Goal: Transaction & Acquisition: Purchase product/service

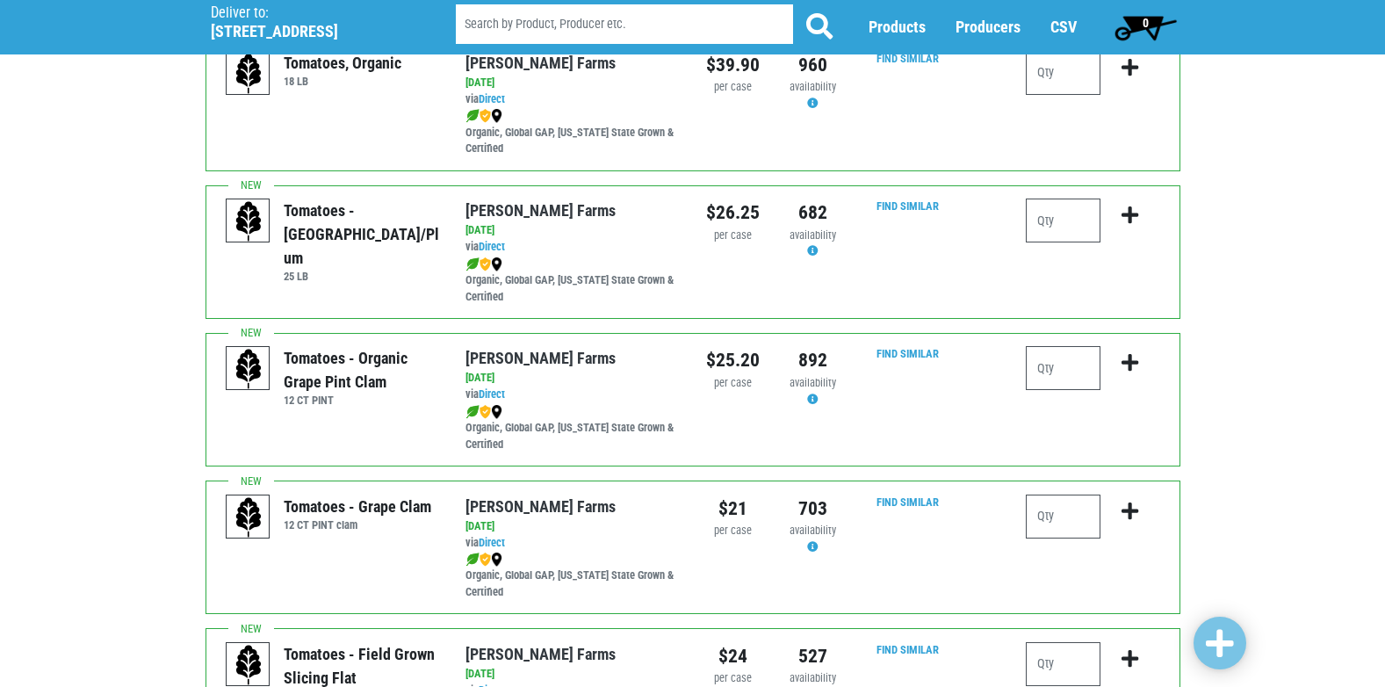
scroll to position [790, 0]
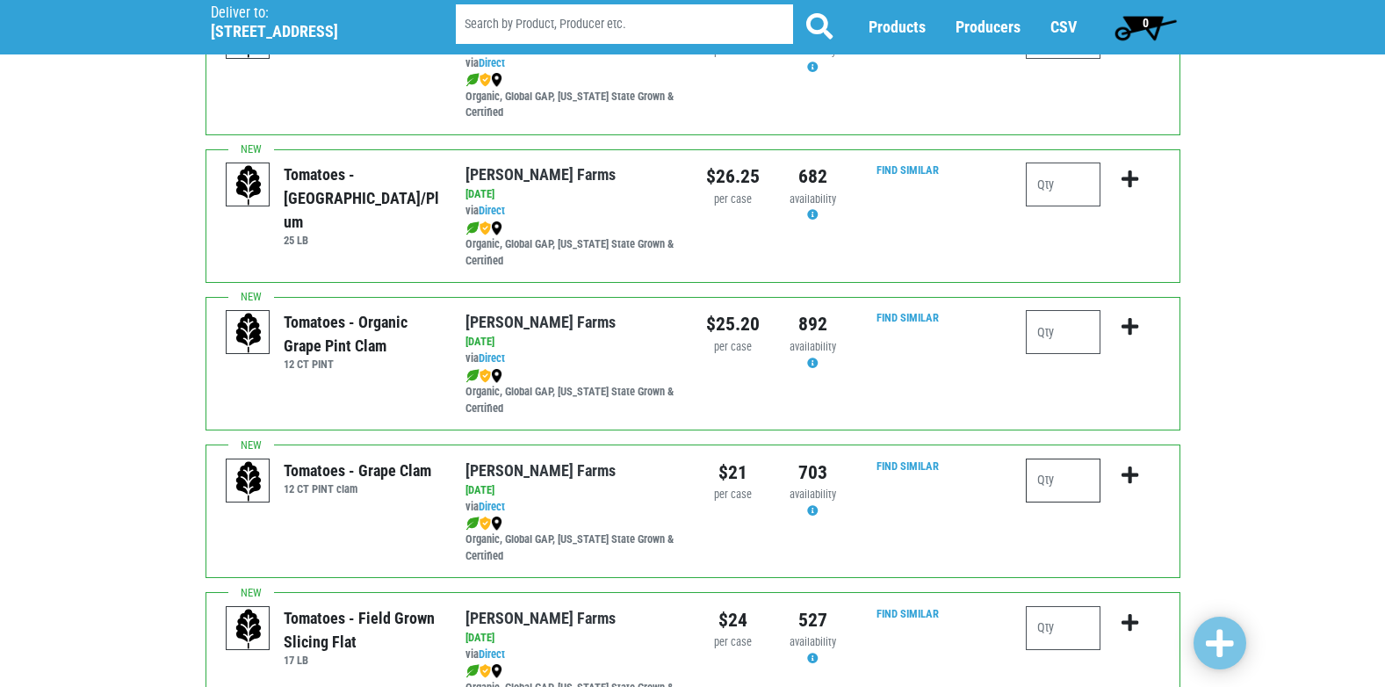
click at [1073, 483] on input "number" at bounding box center [1063, 480] width 75 height 44
type input "2"
click at [1125, 474] on icon "submit" at bounding box center [1130, 474] width 17 height 19
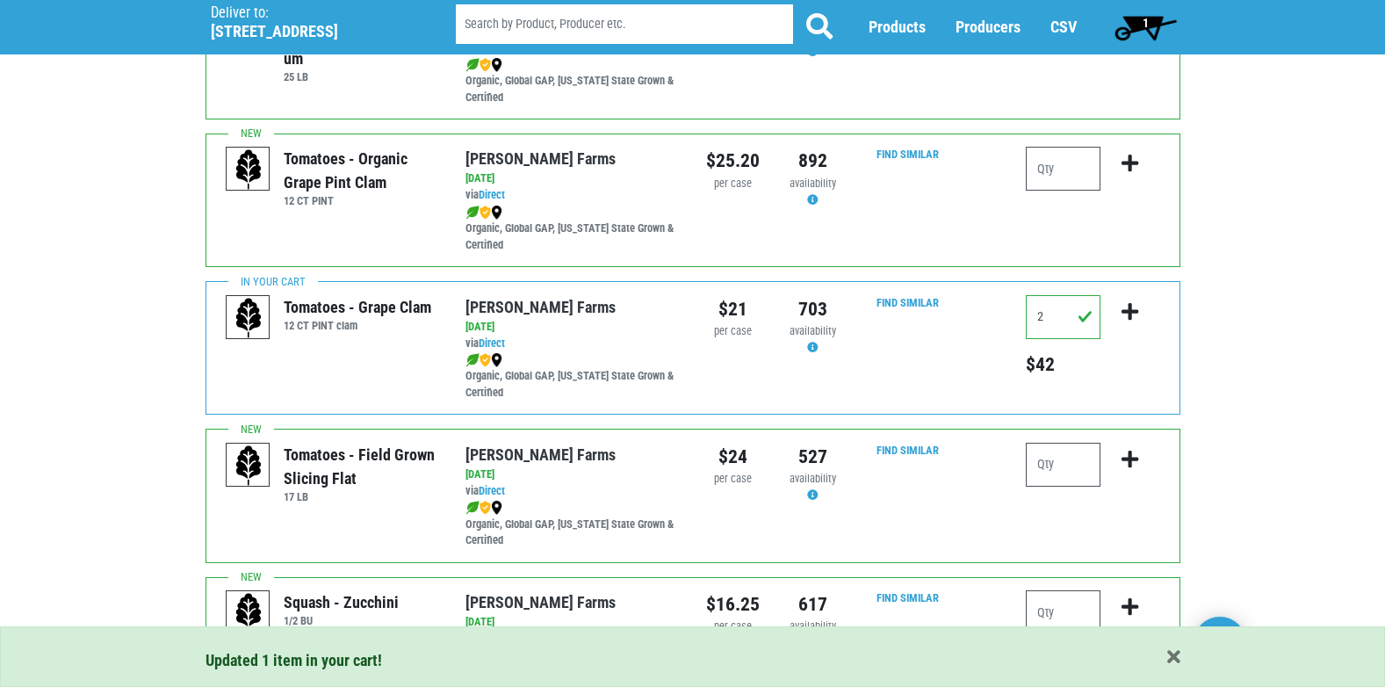
scroll to position [966, 0]
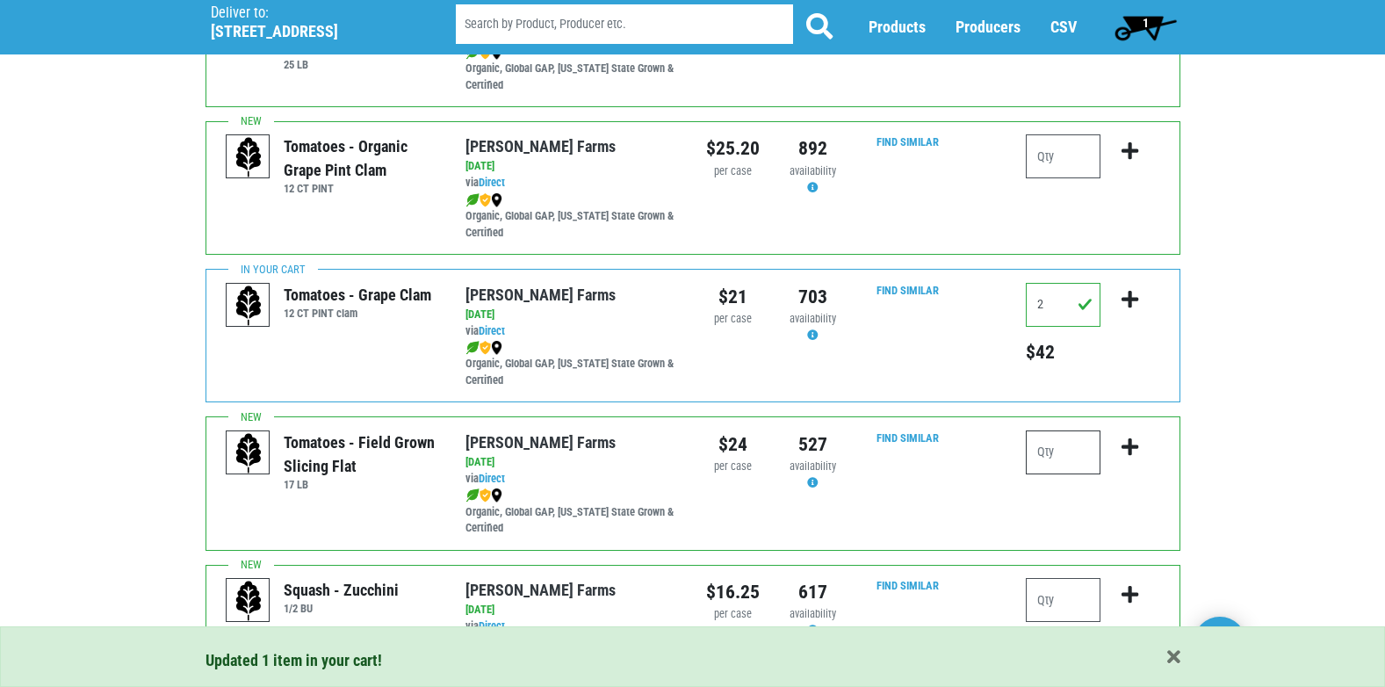
click at [1044, 460] on input "number" at bounding box center [1063, 452] width 75 height 44
type input "2"
click at [1127, 446] on icon "submit" at bounding box center [1130, 446] width 17 height 19
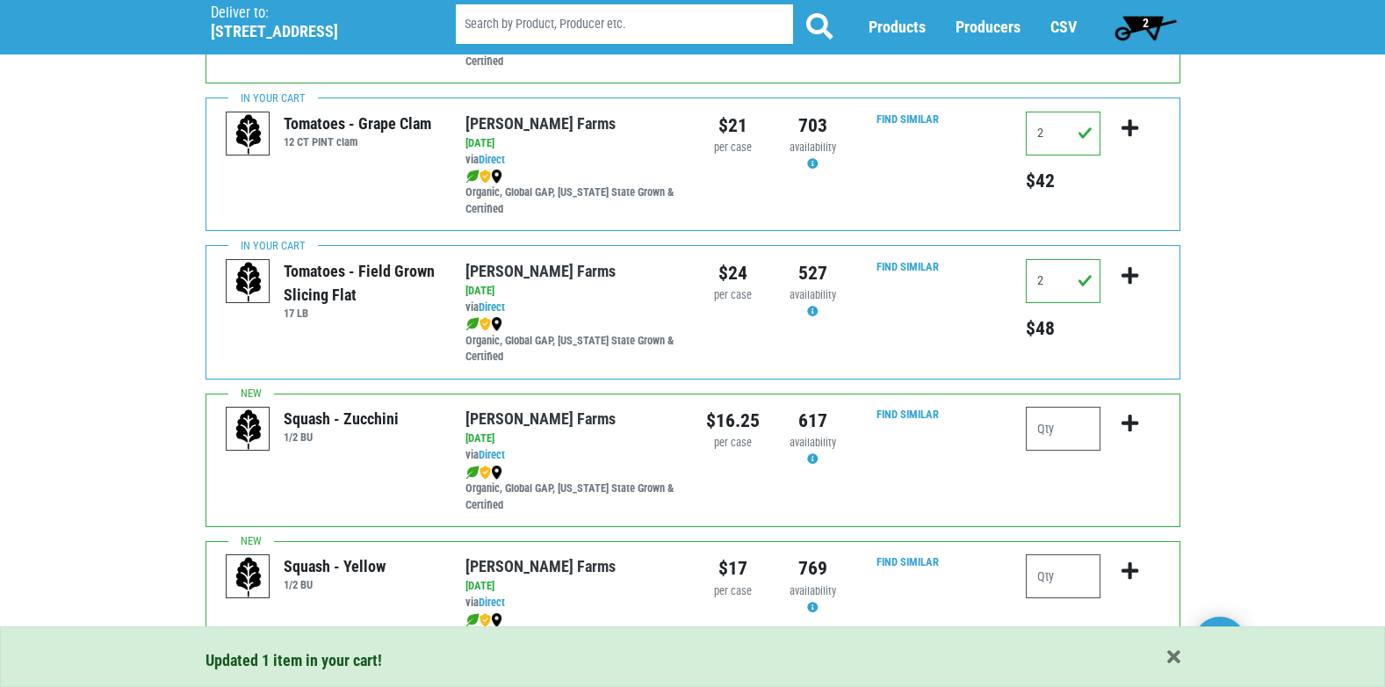
scroll to position [1142, 0]
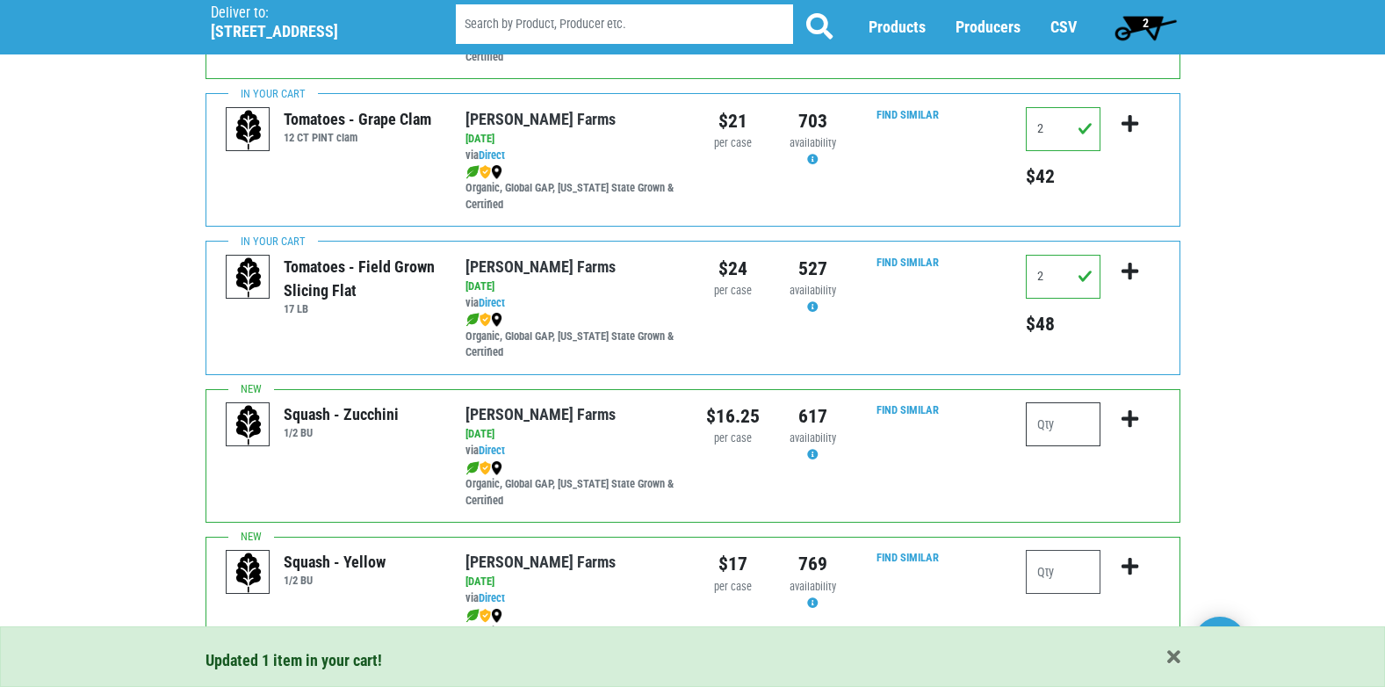
click at [1061, 423] on input "number" at bounding box center [1063, 424] width 75 height 44
type input "2"
click at [1126, 417] on icon "submit" at bounding box center [1130, 418] width 17 height 19
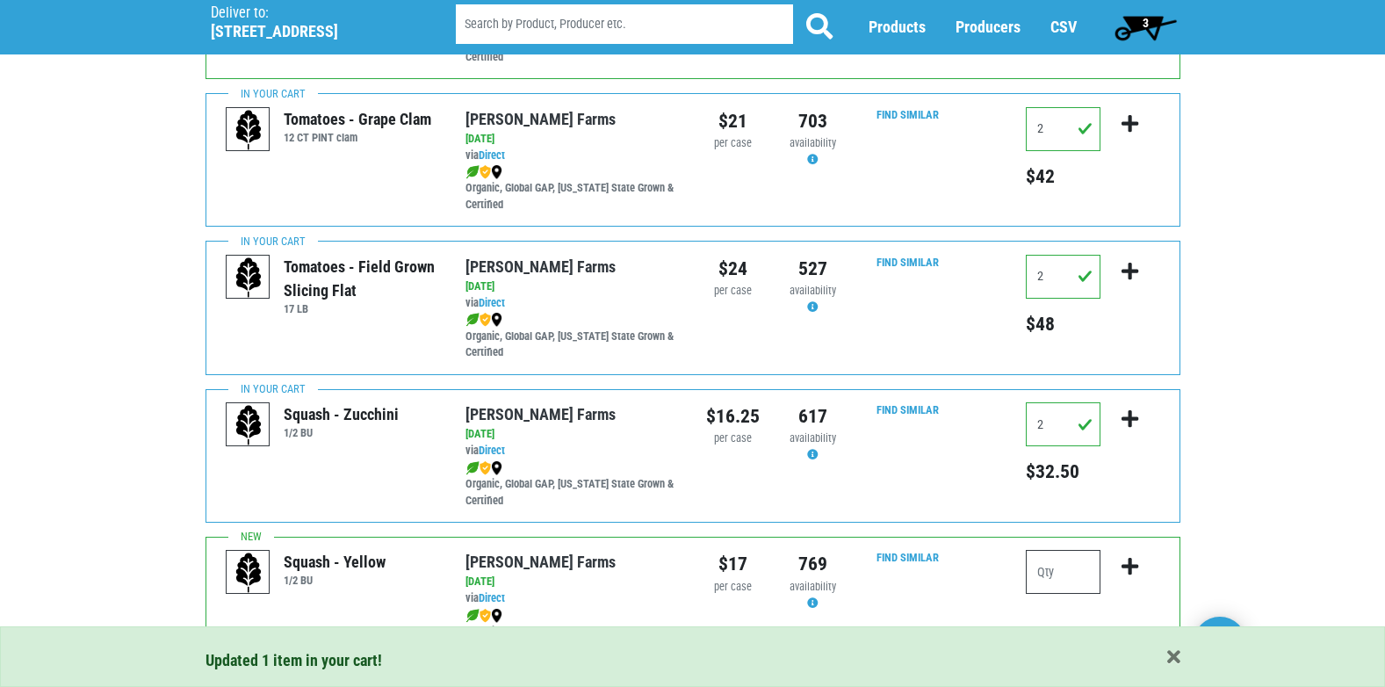
click at [1058, 563] on input "number" at bounding box center [1063, 572] width 75 height 44
type input "2"
click at [1132, 568] on icon "submit" at bounding box center [1130, 566] width 17 height 19
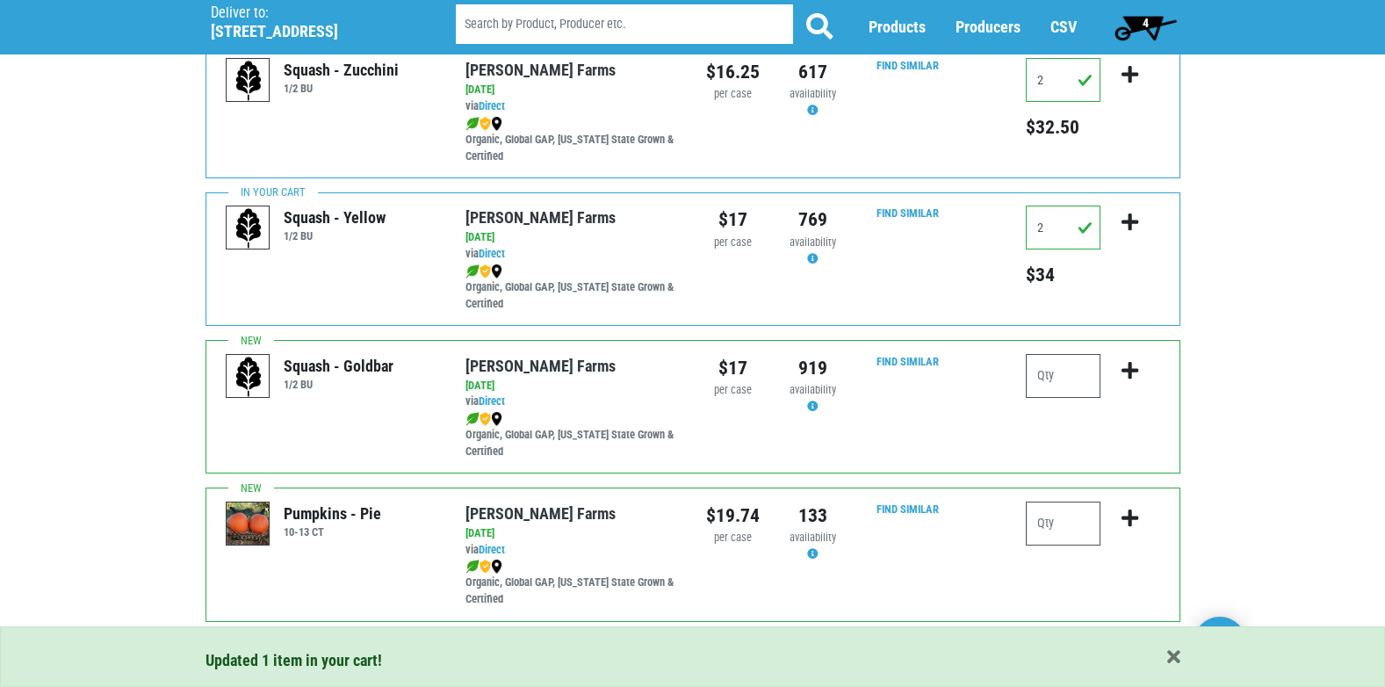
scroll to position [1493, 0]
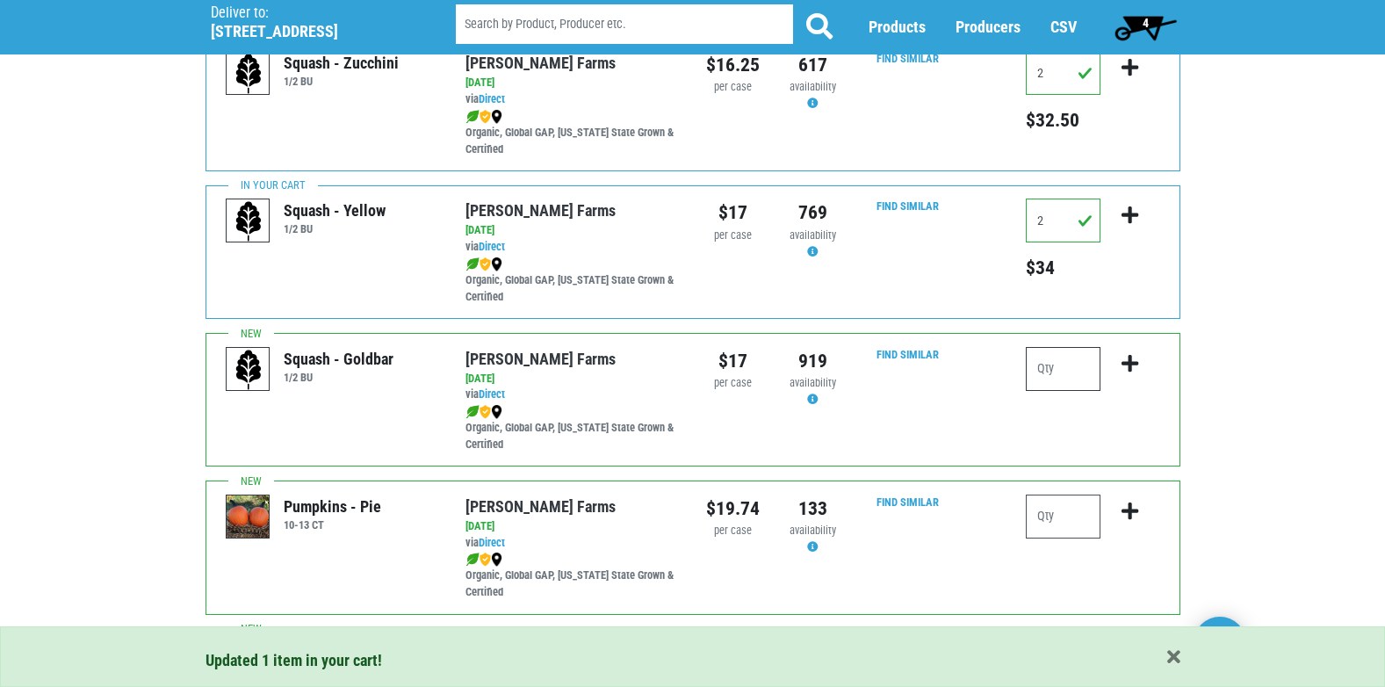
click at [1081, 380] on input "number" at bounding box center [1063, 369] width 75 height 44
type input "1"
click at [1127, 361] on icon "submit" at bounding box center [1130, 363] width 17 height 19
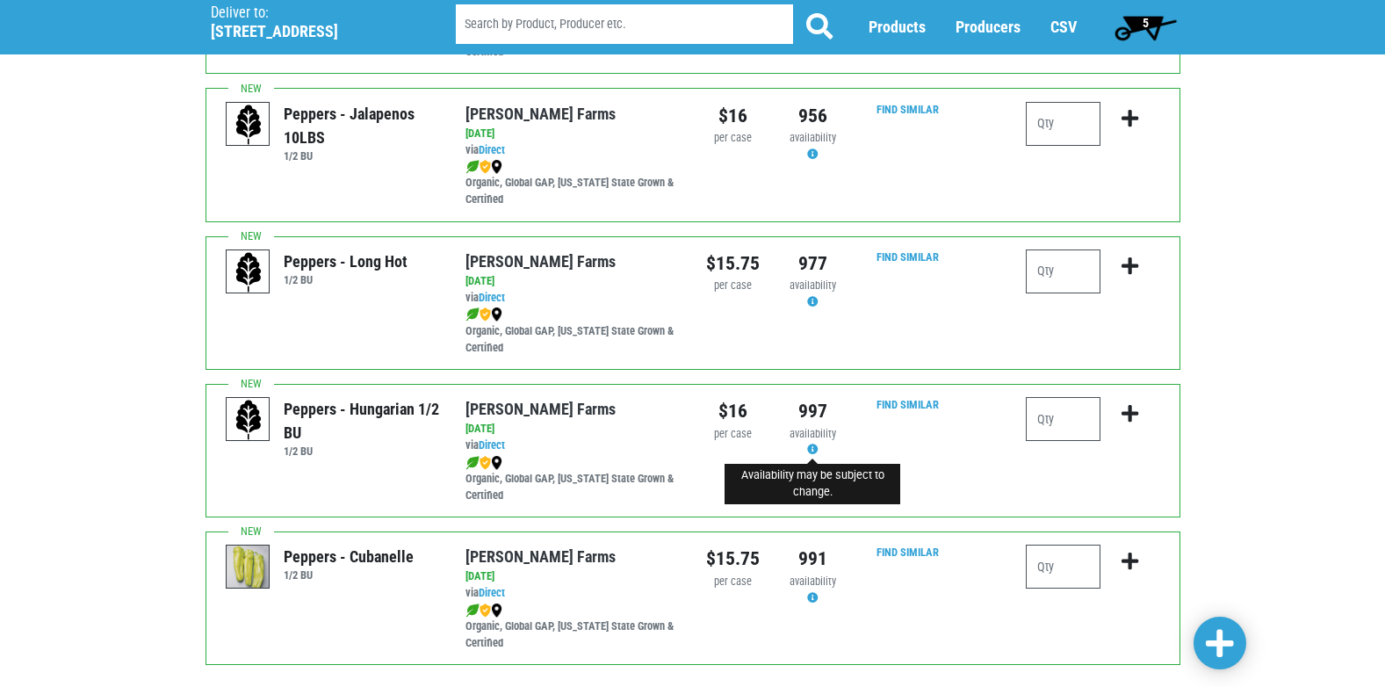
scroll to position [2547, 0]
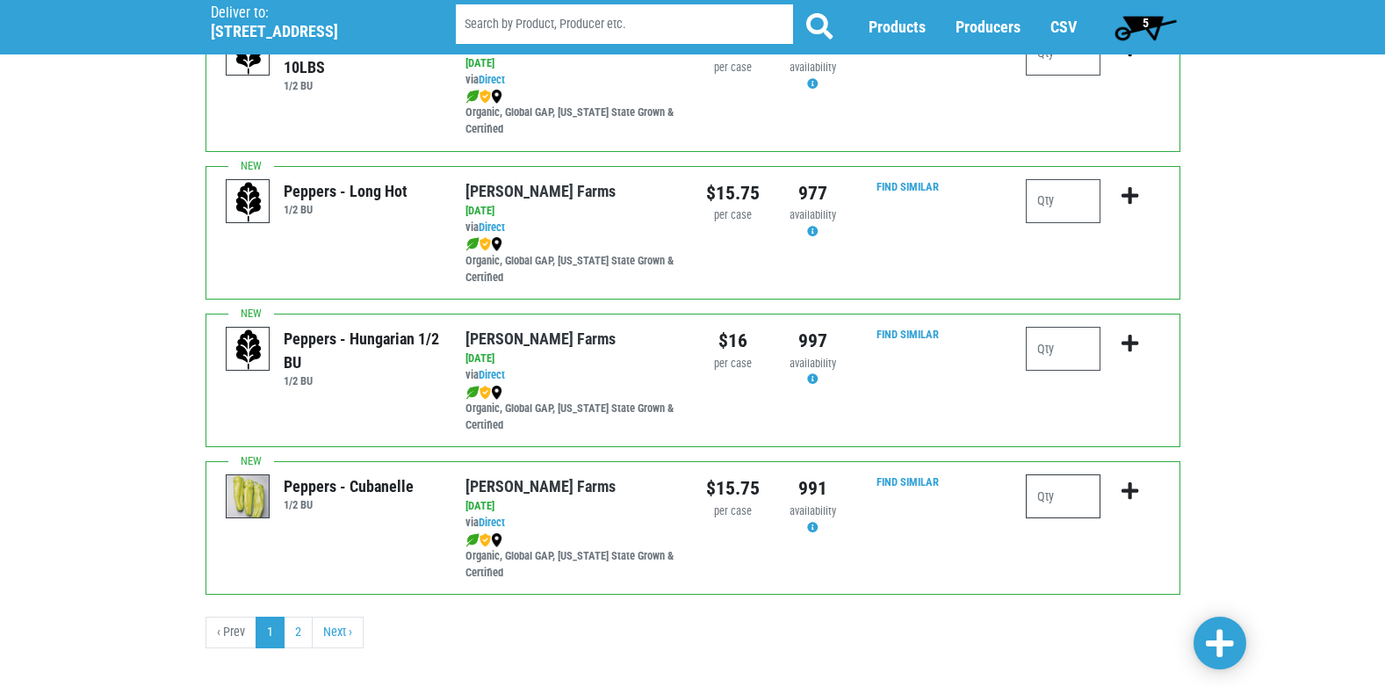
click at [1057, 480] on input "number" at bounding box center [1063, 496] width 75 height 44
type input "1"
click at [1125, 494] on icon "submit" at bounding box center [1130, 490] width 17 height 19
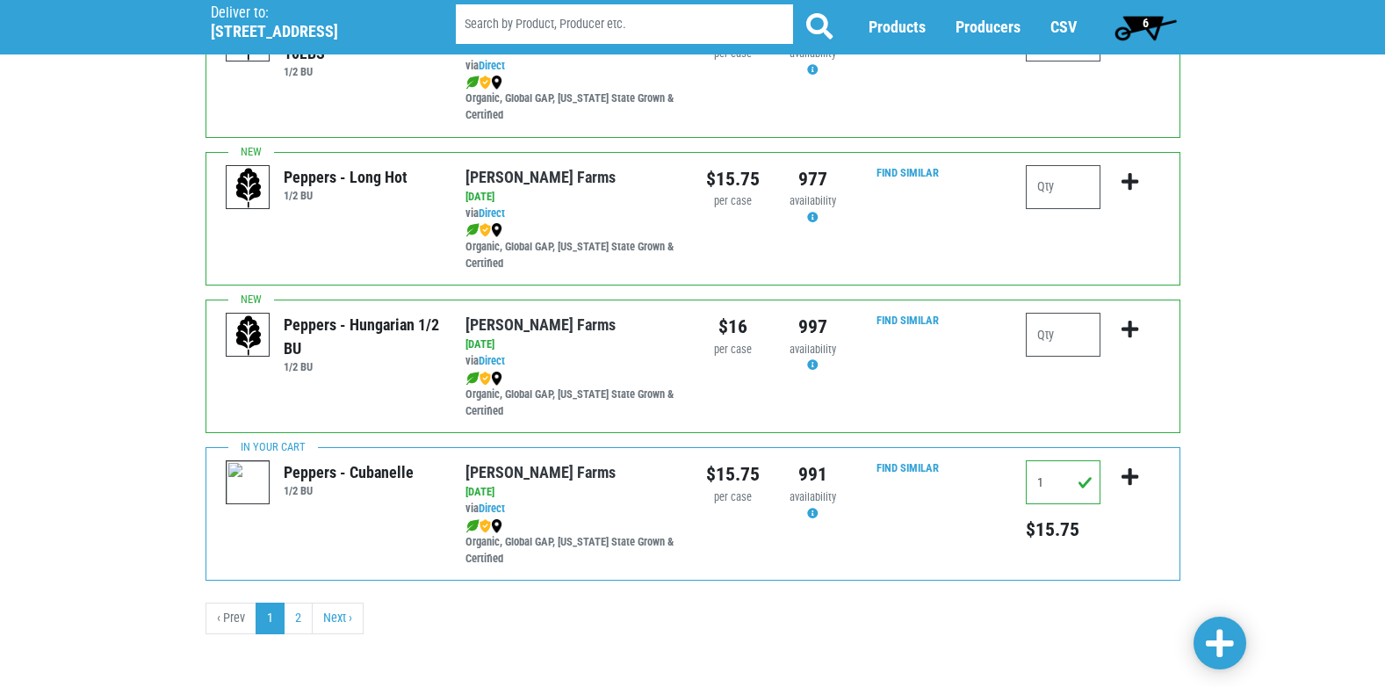
scroll to position [2566, 0]
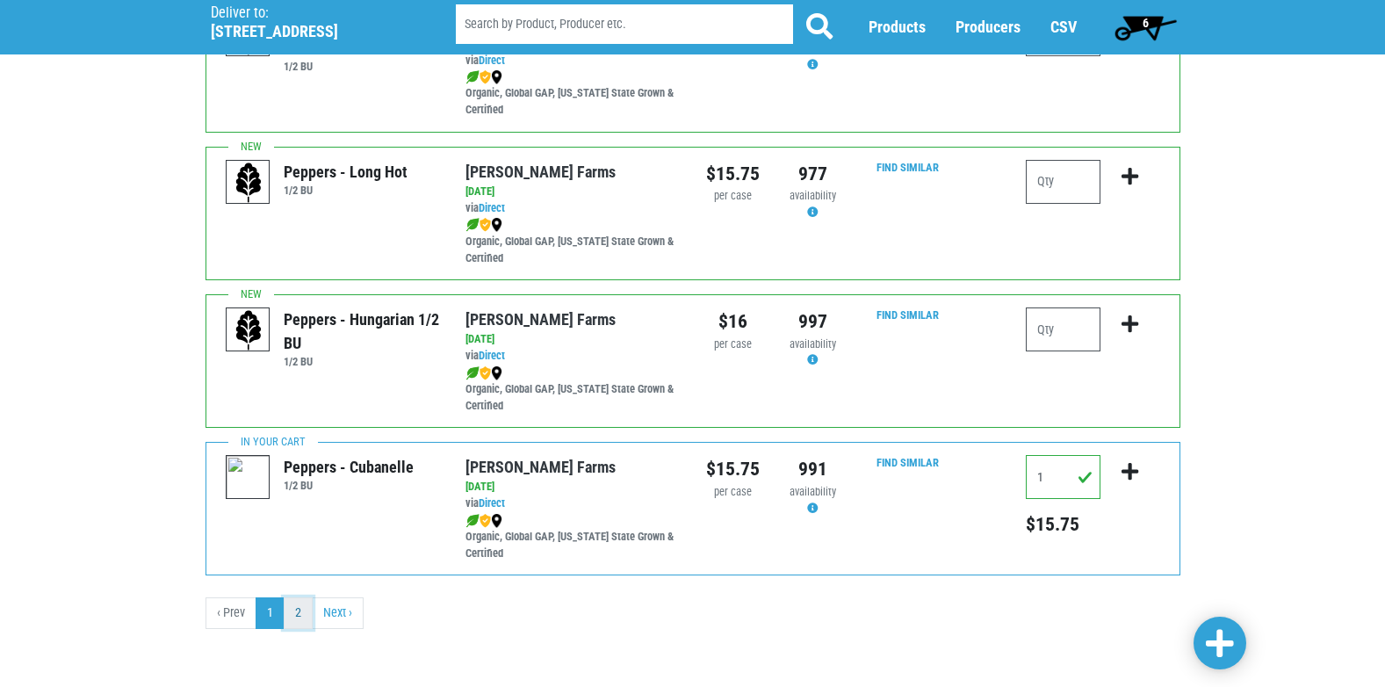
click at [307, 608] on link "2" at bounding box center [298, 613] width 29 height 32
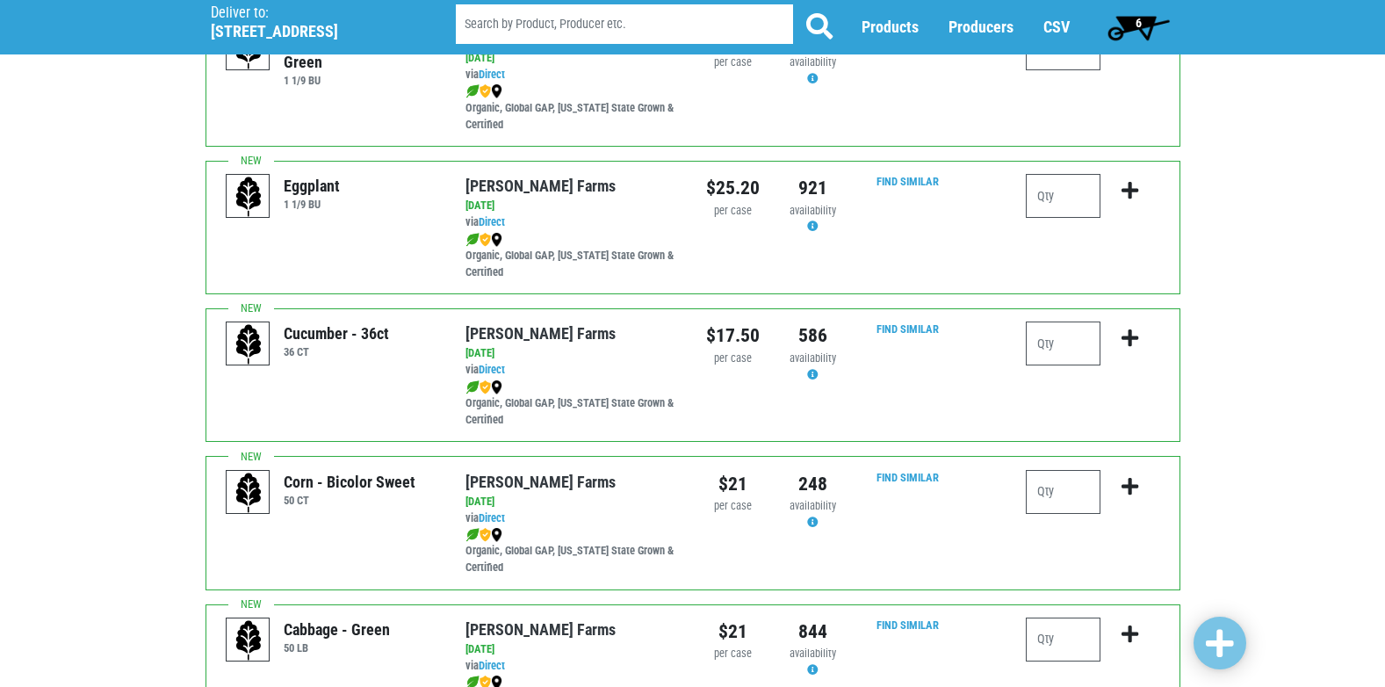
scroll to position [176, 0]
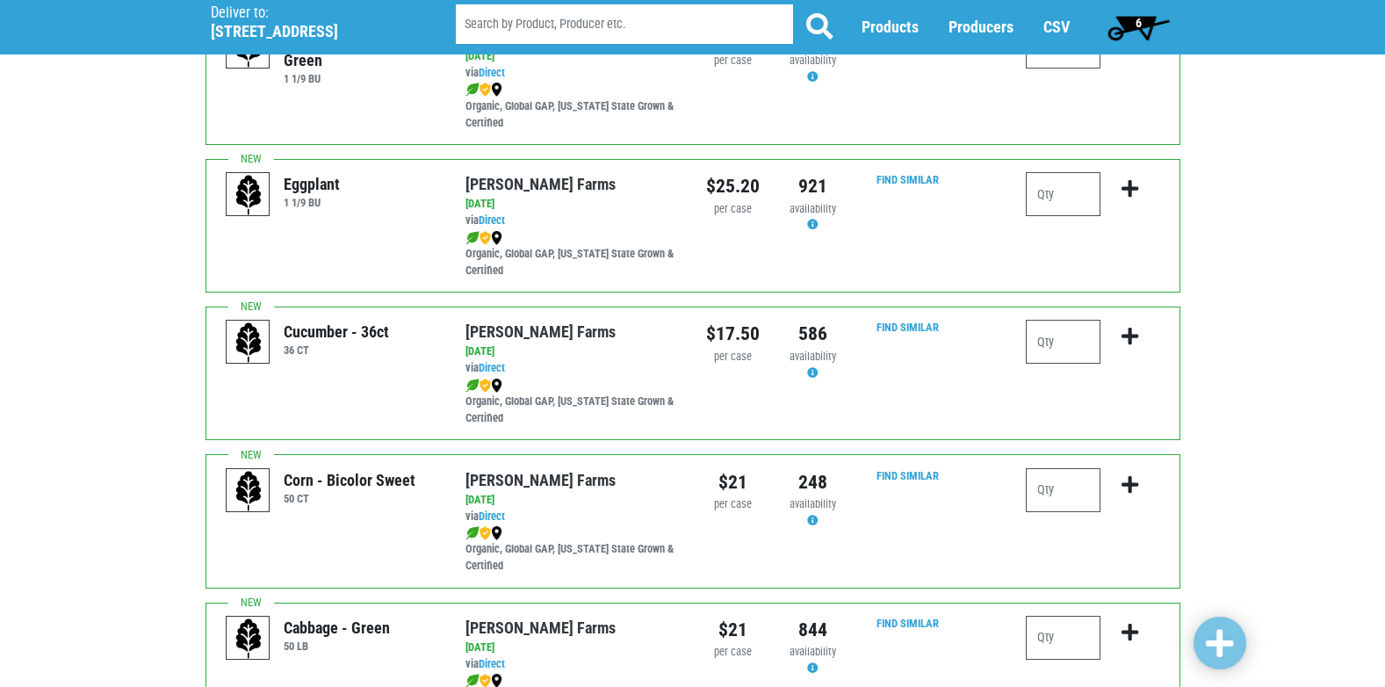
click at [1104, 351] on div at bounding box center [1129, 349] width 59 height 58
click at [1091, 358] on input "number" at bounding box center [1063, 342] width 75 height 44
type input "1"
click at [1132, 346] on icon "submit" at bounding box center [1130, 336] width 17 height 19
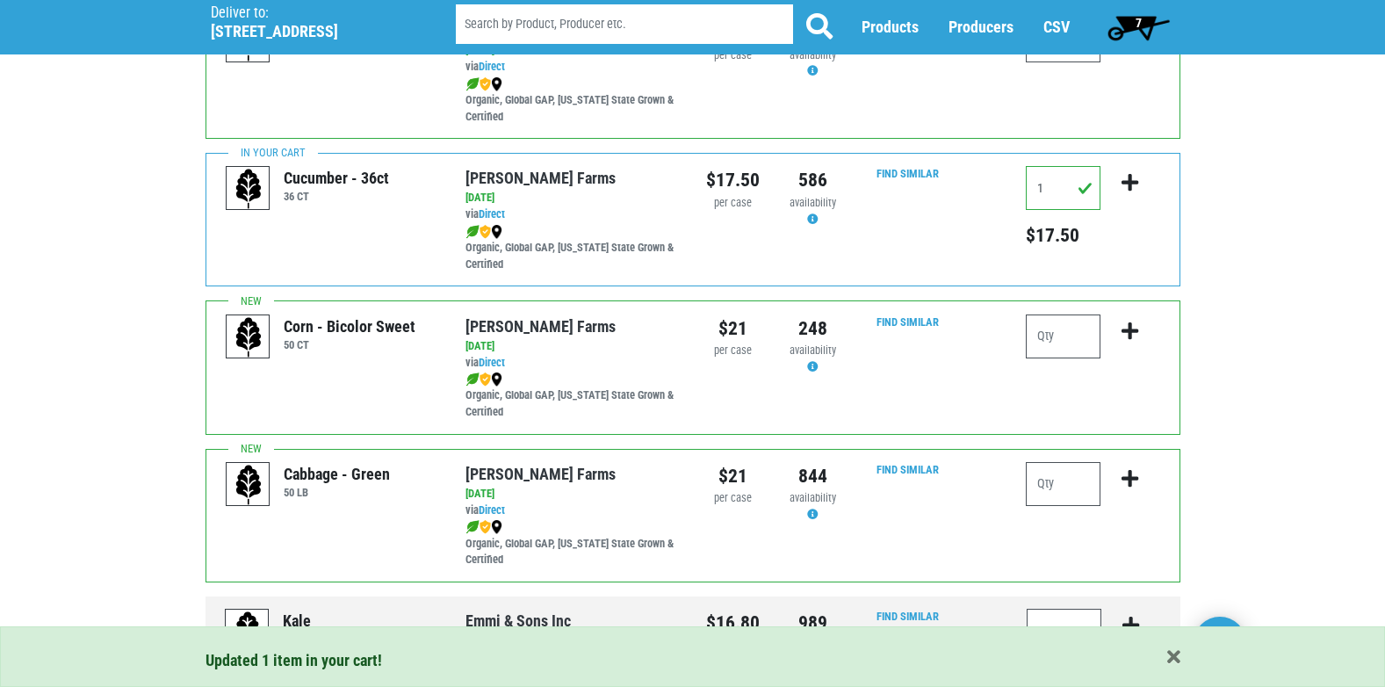
scroll to position [351, 0]
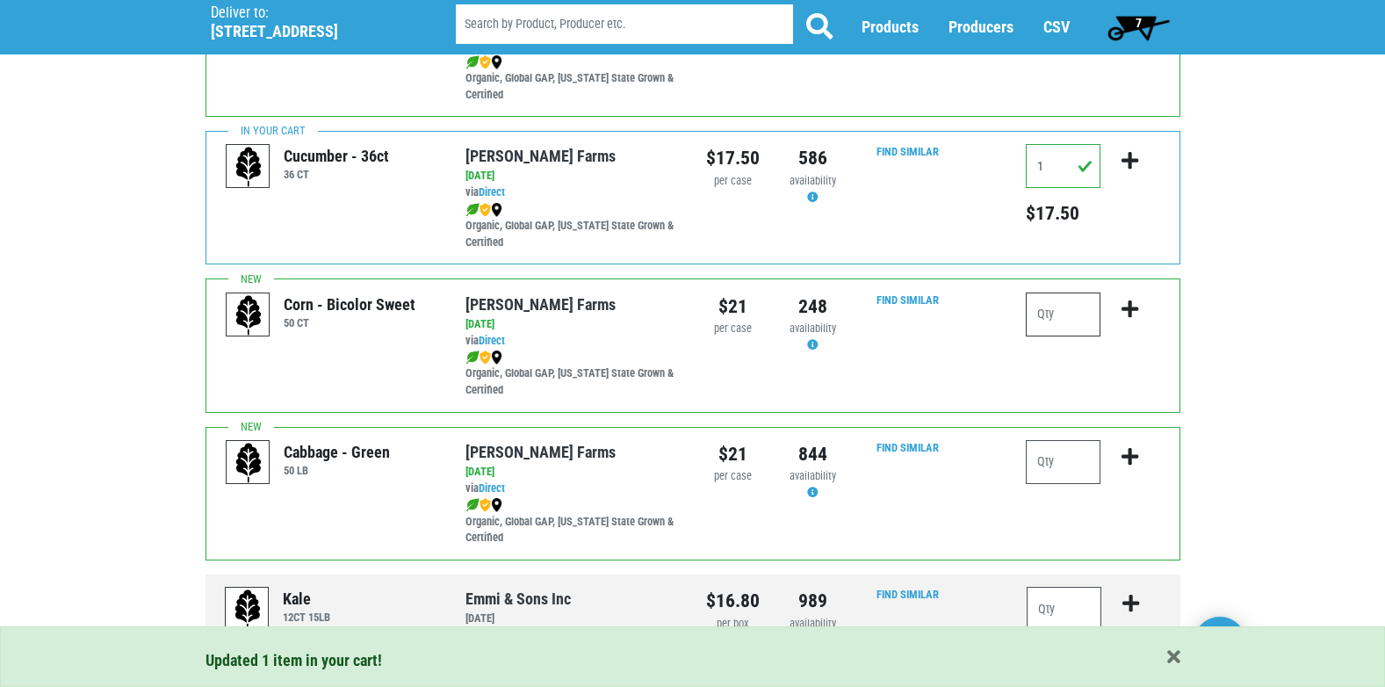
click at [1042, 336] on input "number" at bounding box center [1063, 314] width 75 height 44
type input "8"
click at [1132, 319] on icon "submit" at bounding box center [1130, 308] width 17 height 19
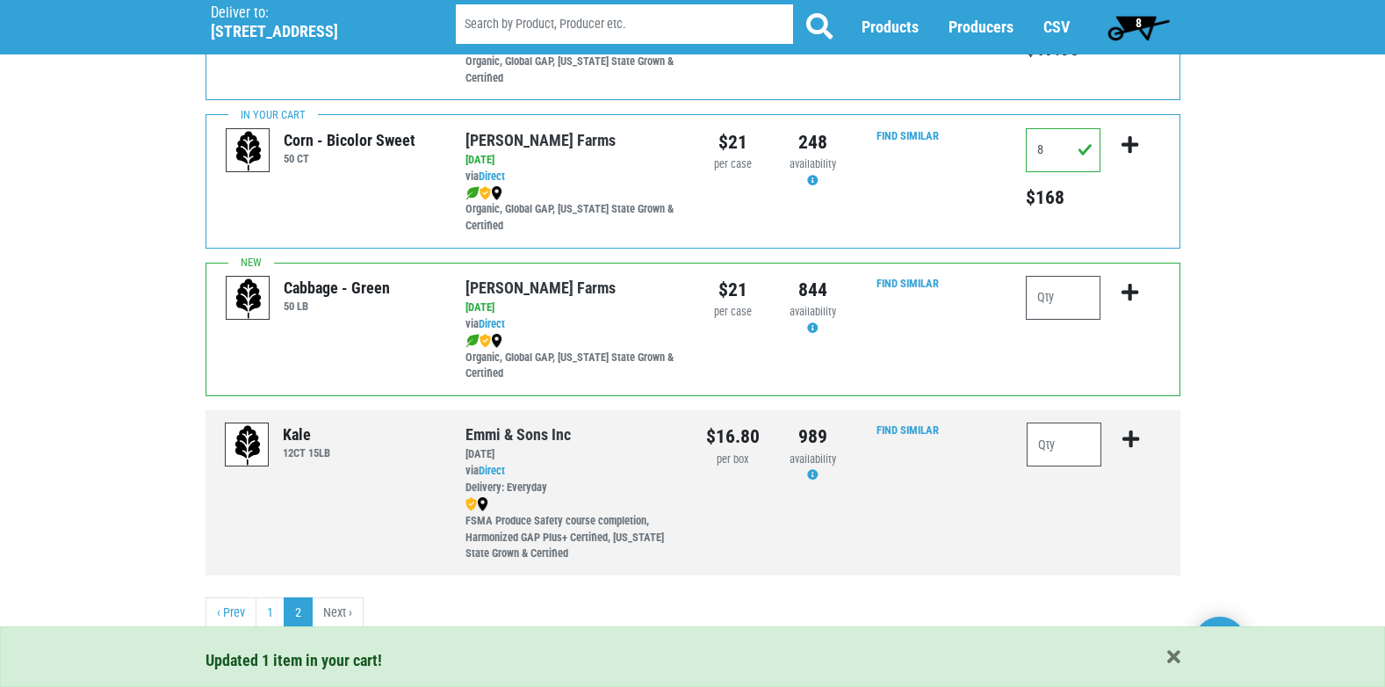
scroll to position [527, 0]
click at [1082, 299] on input "number" at bounding box center [1063, 298] width 75 height 44
type input "1"
click at [1134, 299] on icon "submit" at bounding box center [1130, 292] width 17 height 19
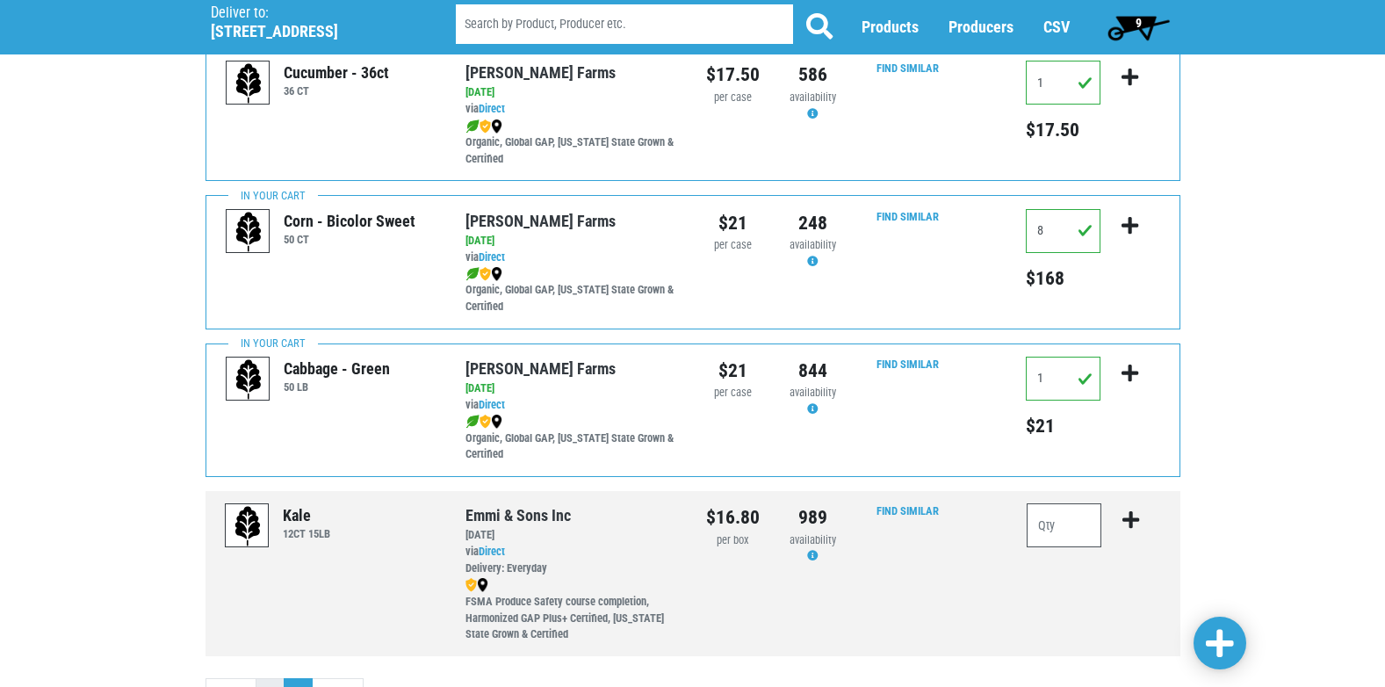
scroll to position [530, 0]
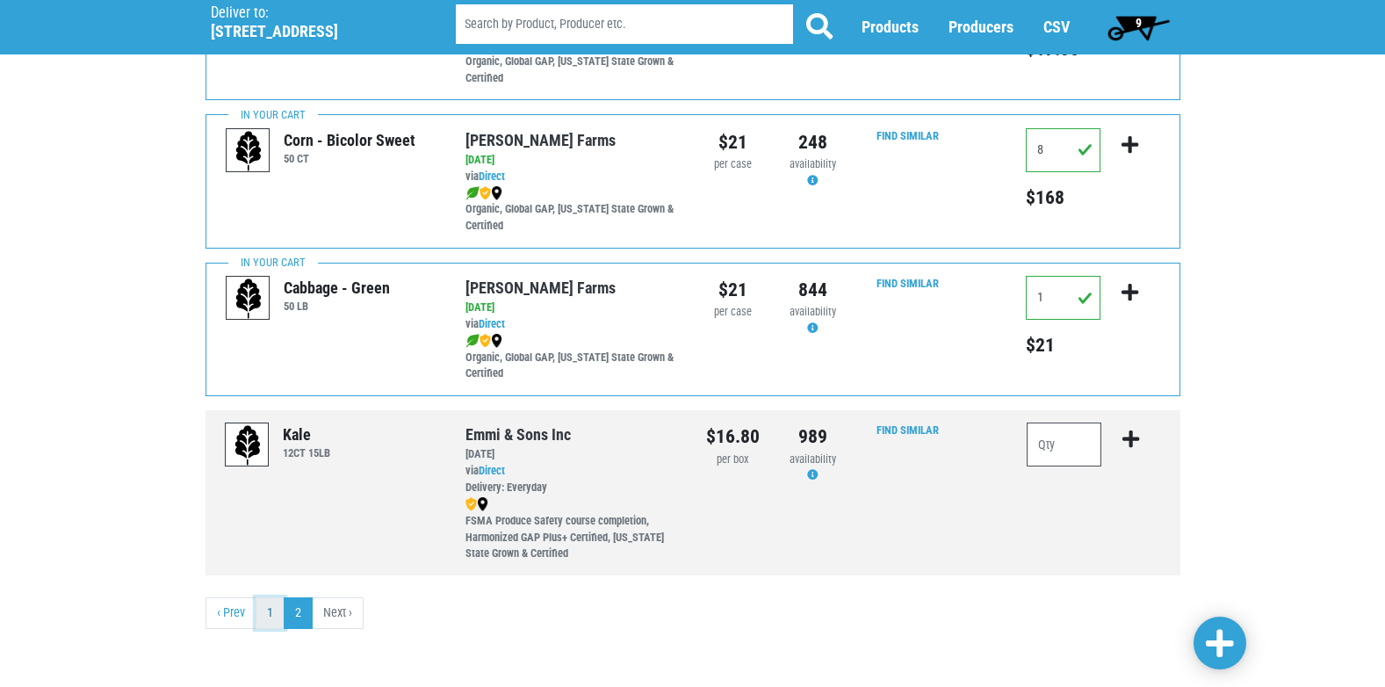
click at [258, 609] on link "1" at bounding box center [270, 613] width 29 height 32
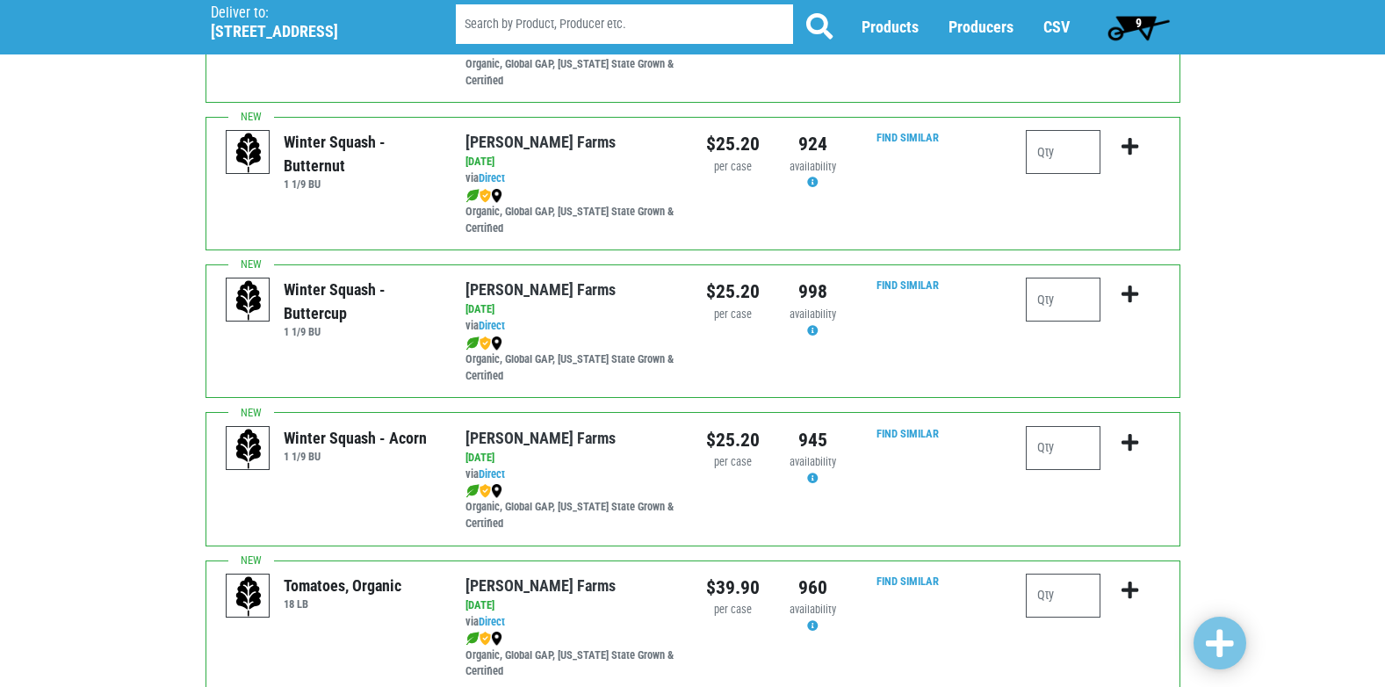
scroll to position [263, 0]
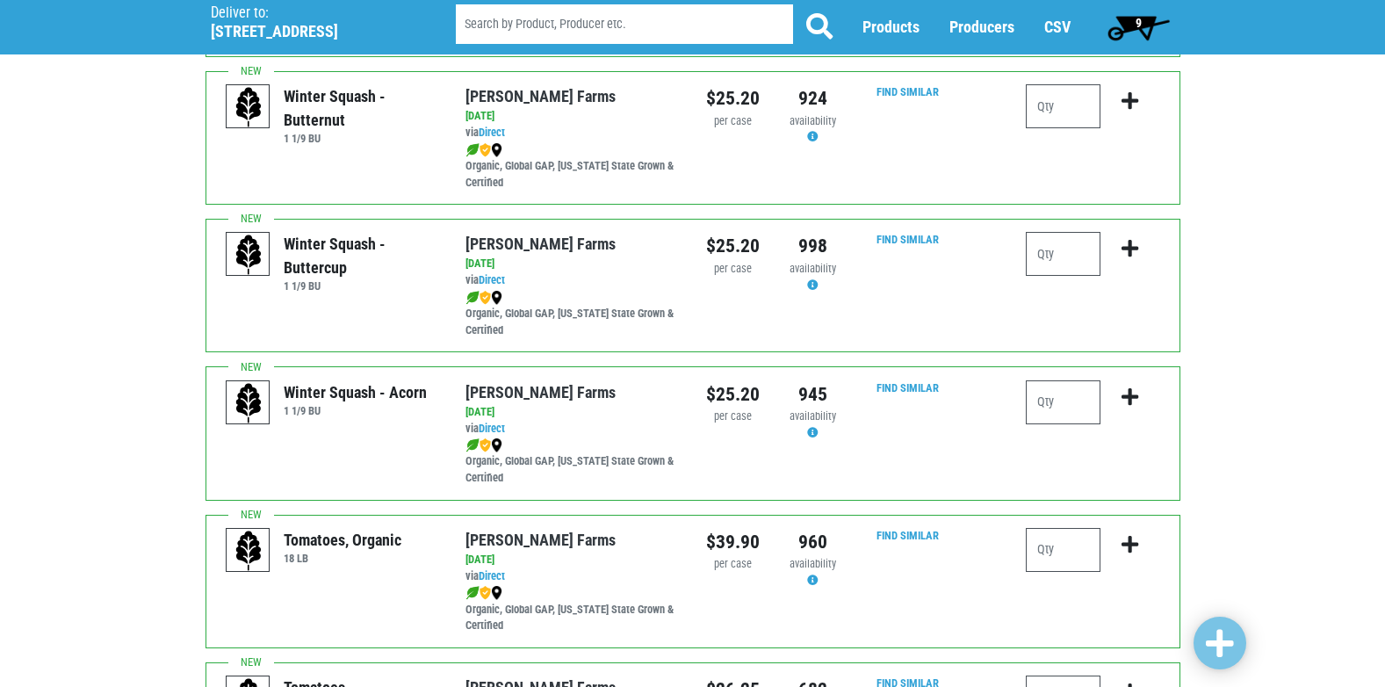
click at [1137, 33] on span "9" at bounding box center [1139, 27] width 78 height 35
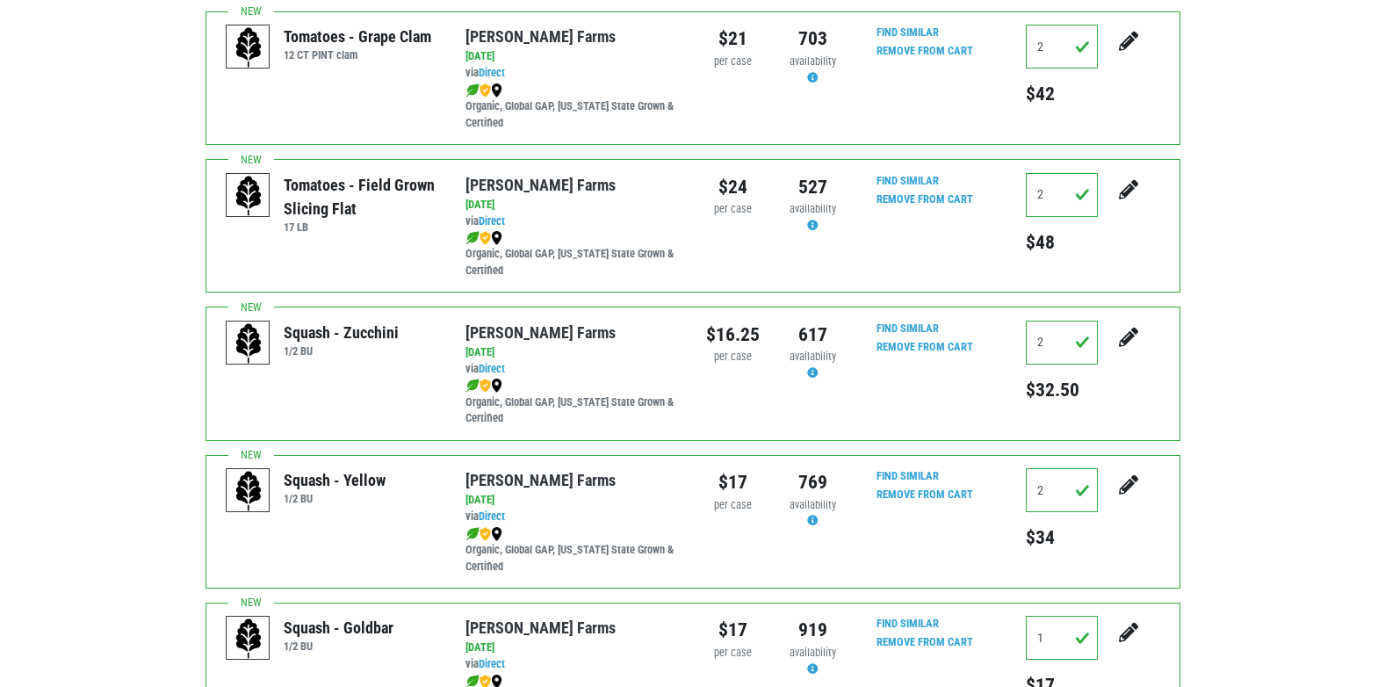
scroll to position [123, 0]
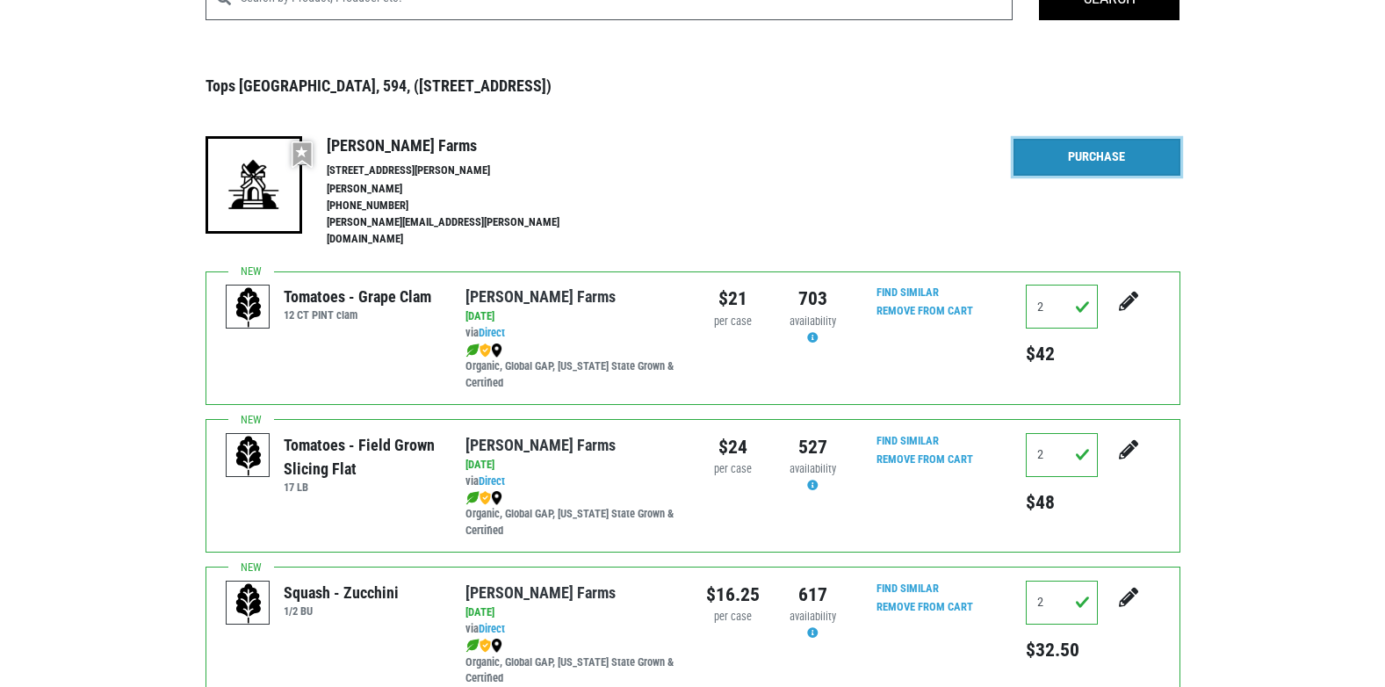
click at [1070, 176] on link "Purchase" at bounding box center [1097, 157] width 167 height 37
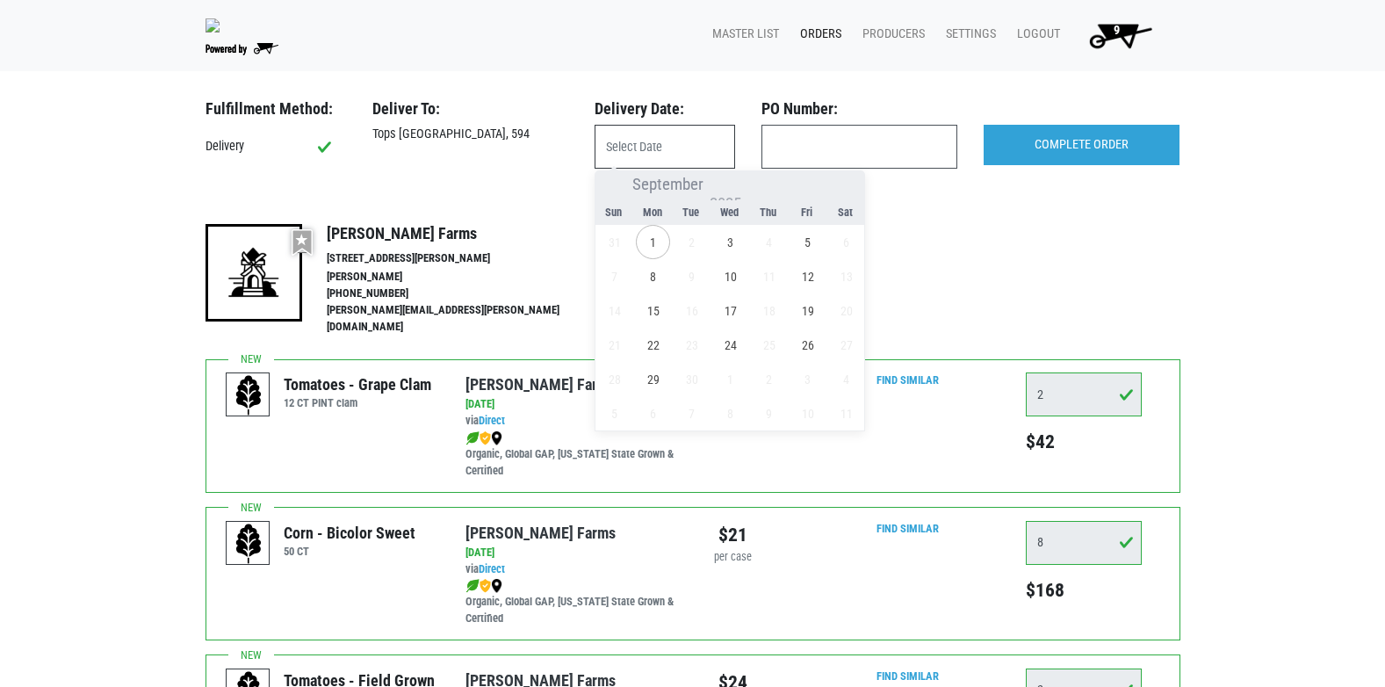
click at [683, 141] on input "text" at bounding box center [665, 147] width 141 height 44
click at [663, 241] on span "1" at bounding box center [653, 242] width 34 height 34
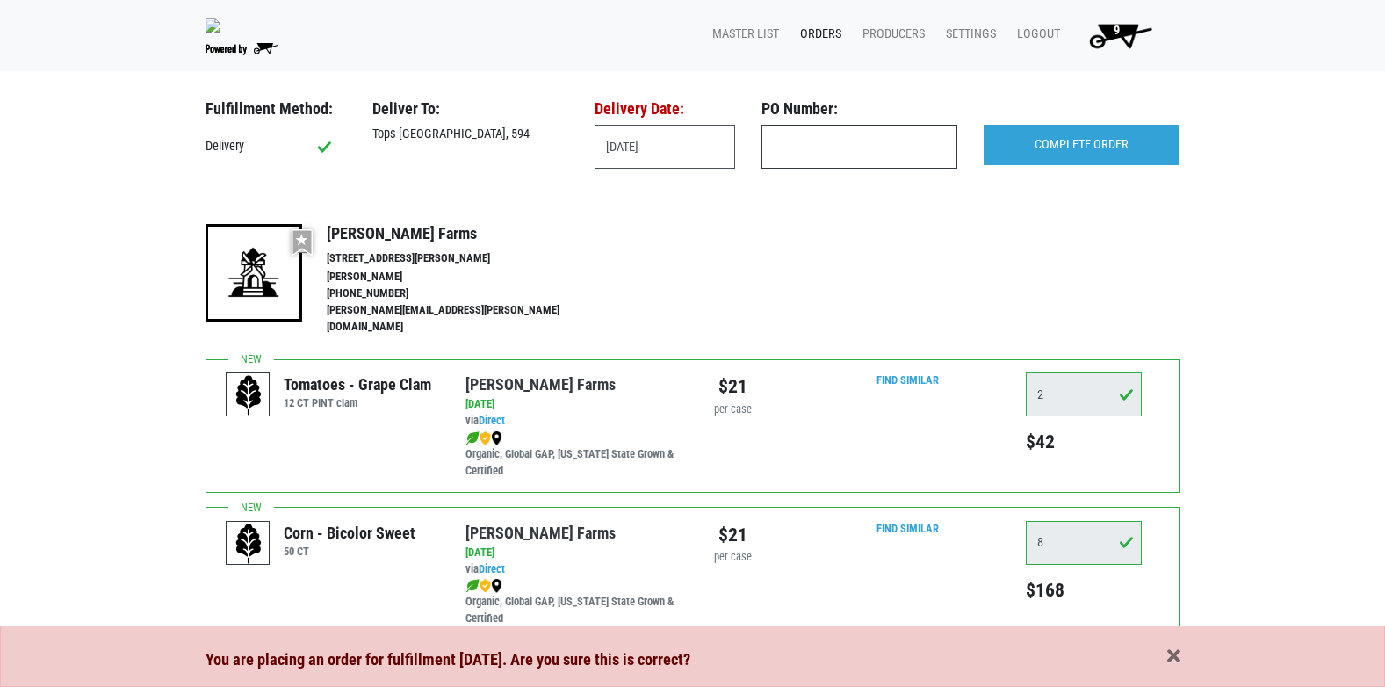
click at [791, 157] on input "text" at bounding box center [859, 147] width 196 height 44
click at [678, 169] on input "[DATE]" at bounding box center [665, 147] width 141 height 44
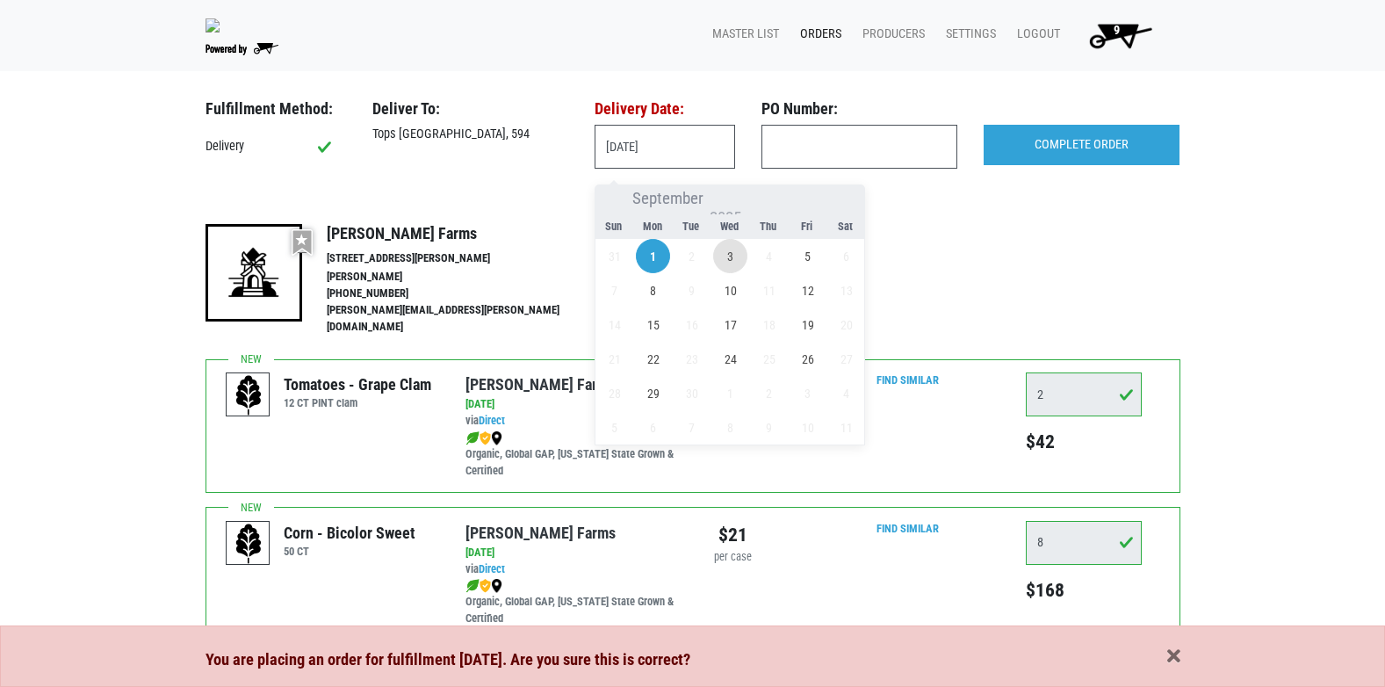
click at [730, 261] on span "3" at bounding box center [730, 256] width 34 height 34
type input "2025-09-03"
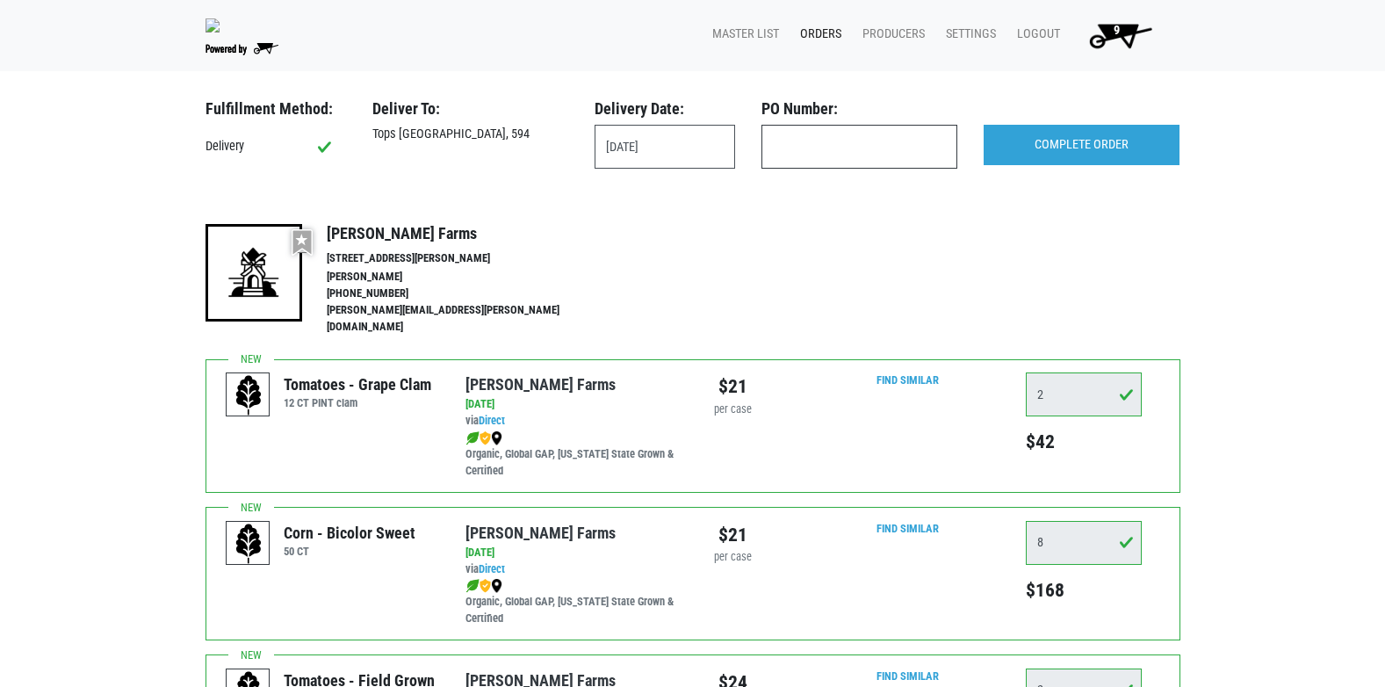
click at [797, 167] on input "text" at bounding box center [859, 147] width 196 height 44
click at [802, 169] on input "text" at bounding box center [859, 147] width 196 height 44
type input "594"
click at [1062, 156] on input "COMPLETE ORDER" at bounding box center [1082, 145] width 196 height 40
